Goal: Find contact information: Obtain details needed to contact an individual or organization

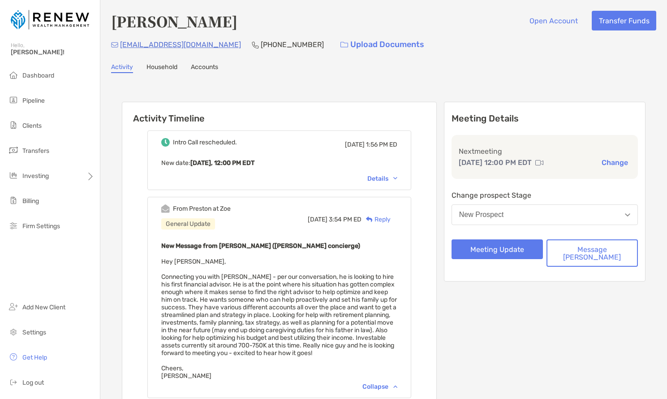
scroll to position [98, 0]
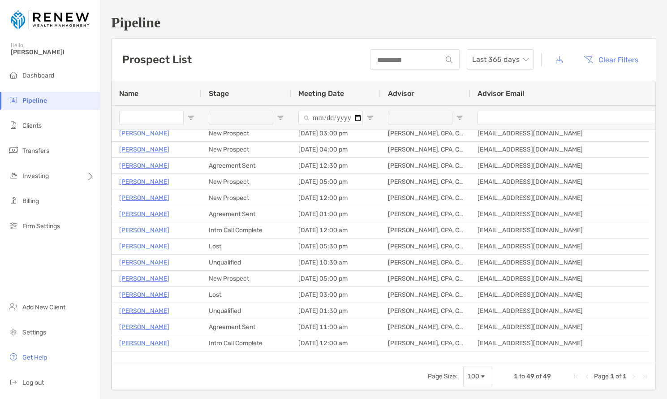
scroll to position [67, 0]
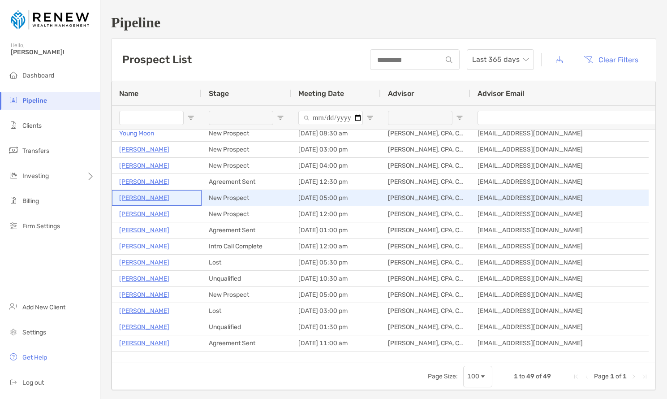
click at [140, 198] on p "Cece Meyer" at bounding box center [144, 197] width 50 height 11
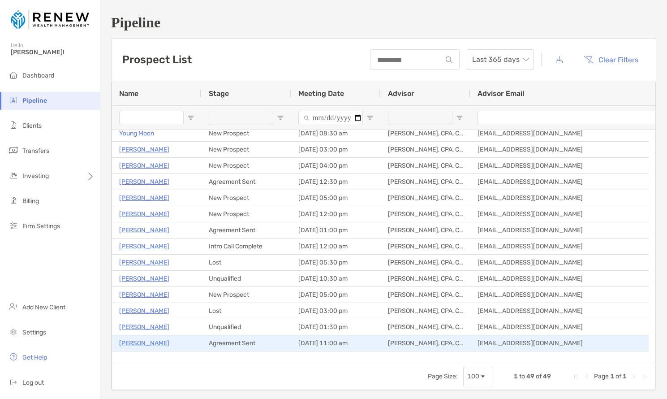
click at [152, 343] on p "James Freiband" at bounding box center [144, 342] width 50 height 11
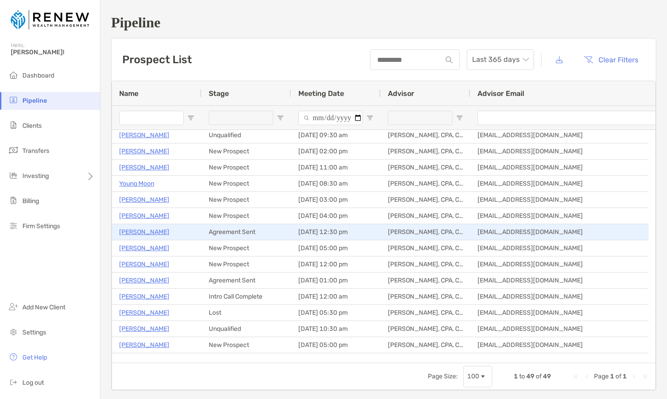
scroll to position [0, 0]
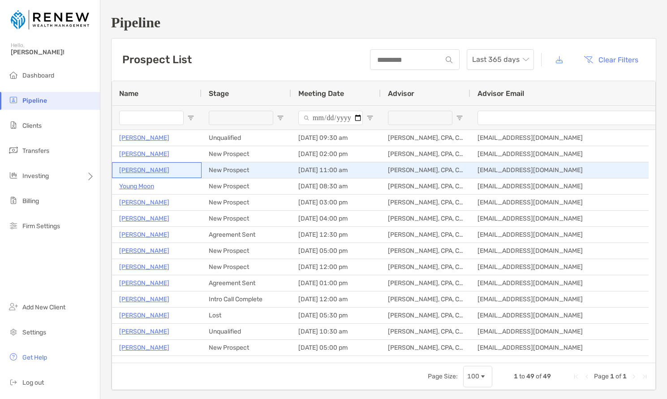
click at [131, 171] on p "Dan Orcutt" at bounding box center [144, 169] width 50 height 11
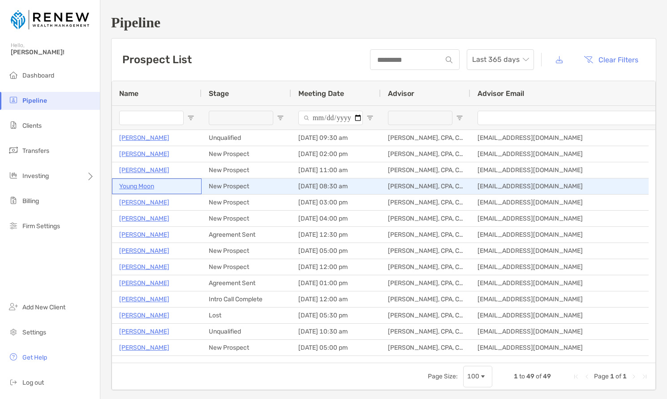
click at [142, 187] on p "Young Moon" at bounding box center [136, 186] width 35 height 11
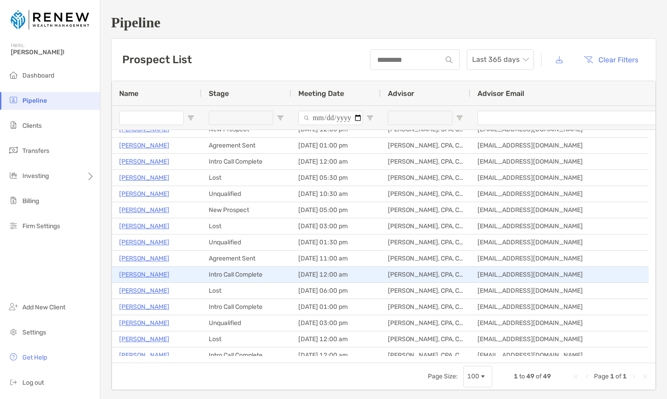
scroll to position [140, 0]
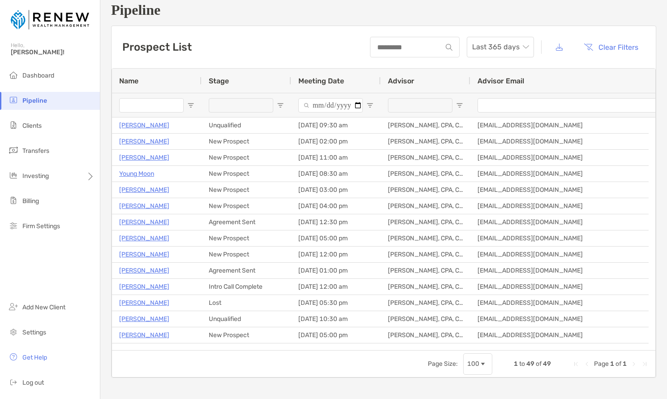
click at [136, 254] on p "[PERSON_NAME]" at bounding box center [144, 254] width 50 height 11
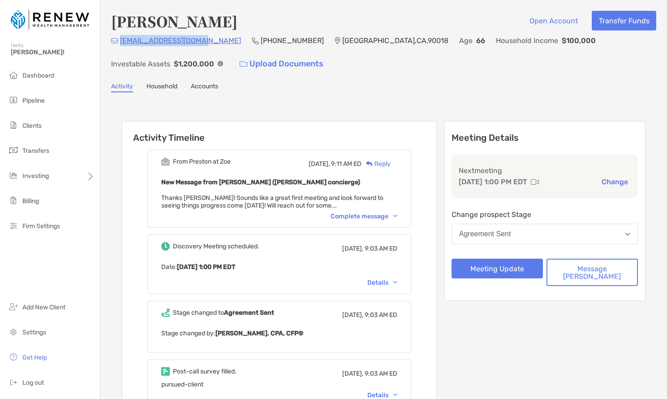
drag, startPoint x: 210, startPoint y: 41, endPoint x: 123, endPoint y: 41, distance: 87.4
click at [123, 41] on div "[EMAIL_ADDRESS][DOMAIN_NAME] [PHONE_NUMBER] [GEOGRAPHIC_DATA] Age [DEMOGRAPHIC_…" at bounding box center [383, 54] width 545 height 39
copy p "meyercece94@gmail.com"
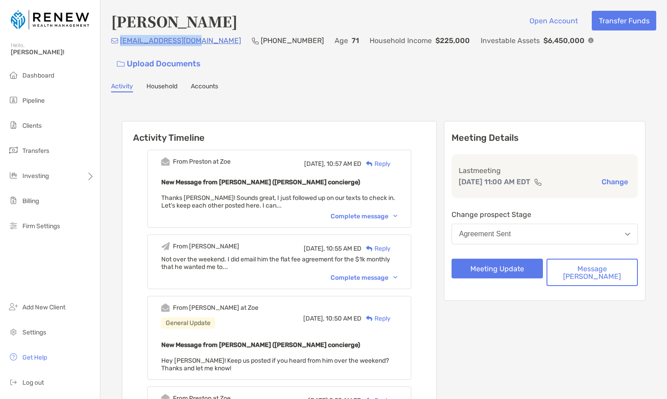
drag, startPoint x: 206, startPoint y: 46, endPoint x: 134, endPoint y: 45, distance: 72.2
click at [122, 45] on div "[EMAIL_ADDRESS][DOMAIN_NAME] [PHONE_NUMBER] Age [DEMOGRAPHIC_DATA] Household In…" at bounding box center [383, 54] width 545 height 39
copy p "[EMAIL_ADDRESS][DOMAIN_NAME]"
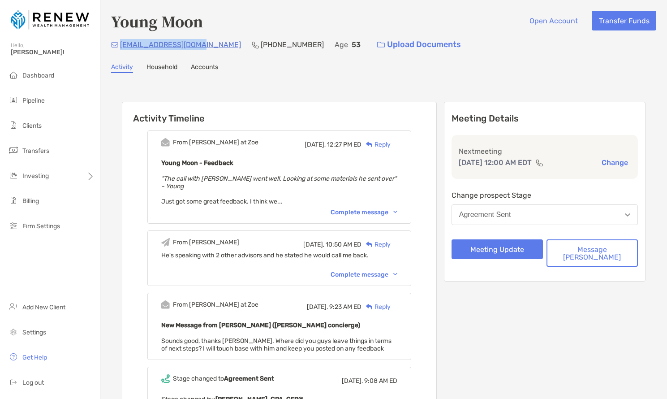
drag, startPoint x: 206, startPoint y: 46, endPoint x: 122, endPoint y: 46, distance: 84.3
click at [122, 46] on div "[EMAIL_ADDRESS][DOMAIN_NAME] [PHONE_NUMBER] Age [DEMOGRAPHIC_DATA] Upload Docum…" at bounding box center [383, 44] width 545 height 19
copy p "[EMAIL_ADDRESS][DOMAIN_NAME]"
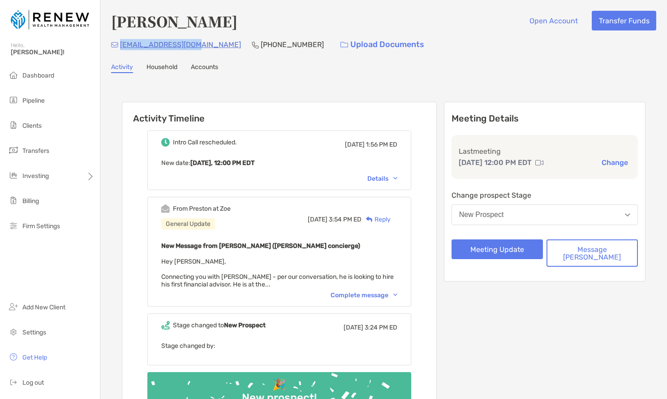
drag, startPoint x: 195, startPoint y: 46, endPoint x: 121, endPoint y: 45, distance: 73.5
click at [121, 45] on div "[EMAIL_ADDRESS][DOMAIN_NAME] [PHONE_NUMBER] Upload Documents" at bounding box center [383, 44] width 545 height 19
copy p "[EMAIL_ADDRESS][DOMAIN_NAME]"
